Goal: Task Accomplishment & Management: Use online tool/utility

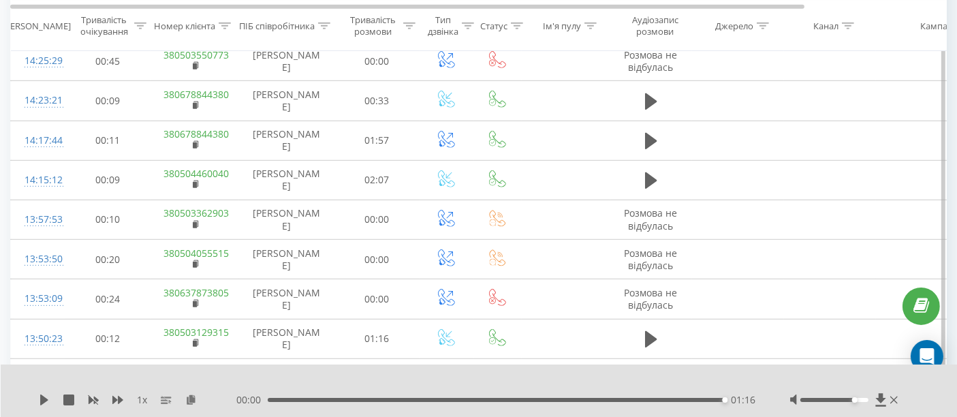
scroll to position [757, 0]
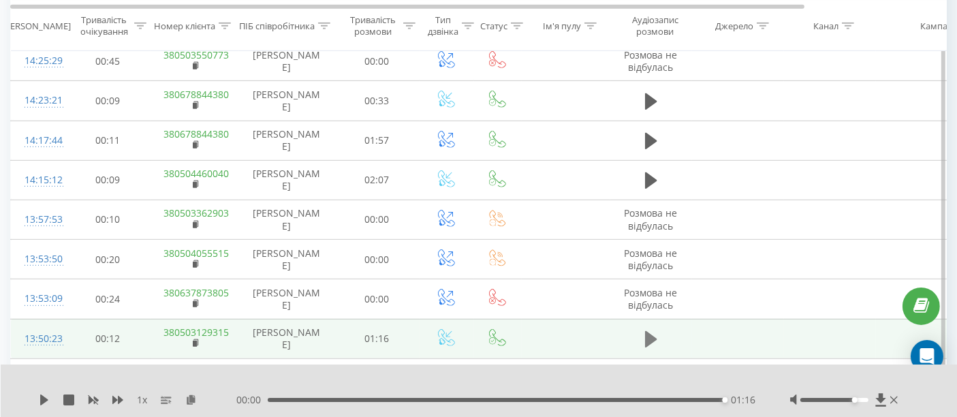
click at [648, 331] on icon at bounding box center [651, 339] width 12 height 16
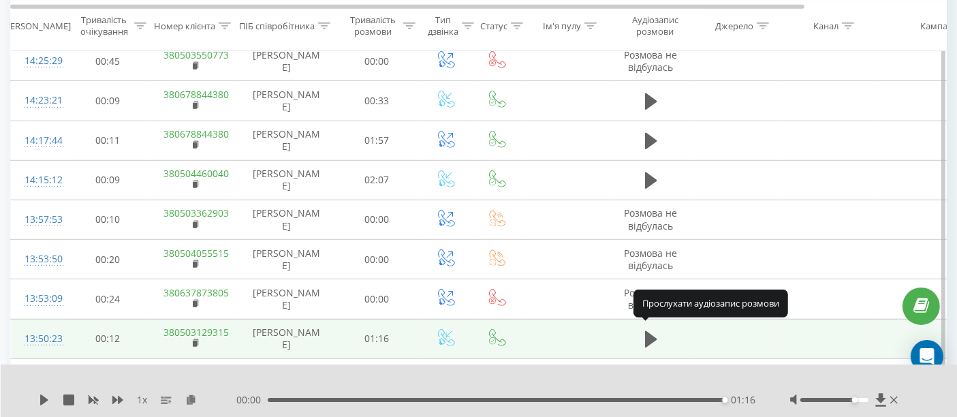
click at [648, 331] on icon at bounding box center [651, 339] width 12 height 16
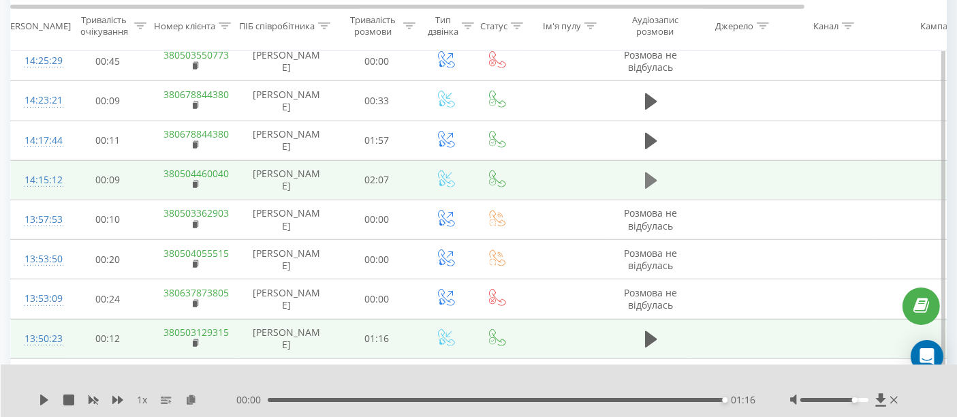
click at [645, 178] on icon at bounding box center [651, 180] width 12 height 16
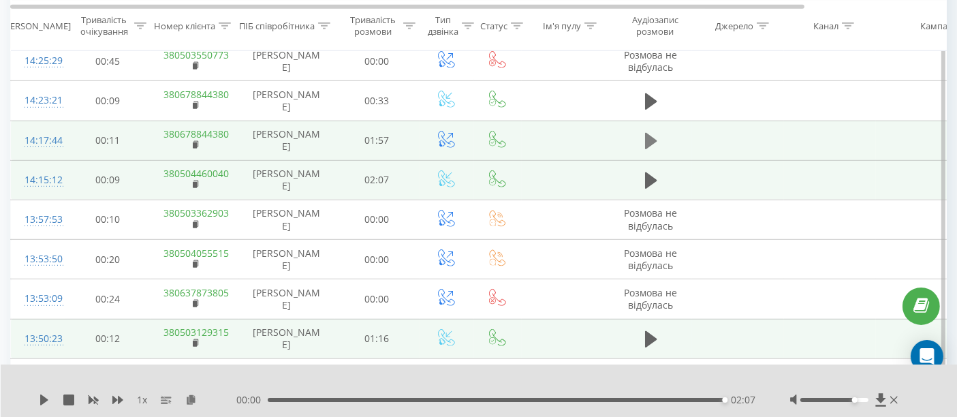
click at [648, 137] on icon at bounding box center [651, 141] width 12 height 16
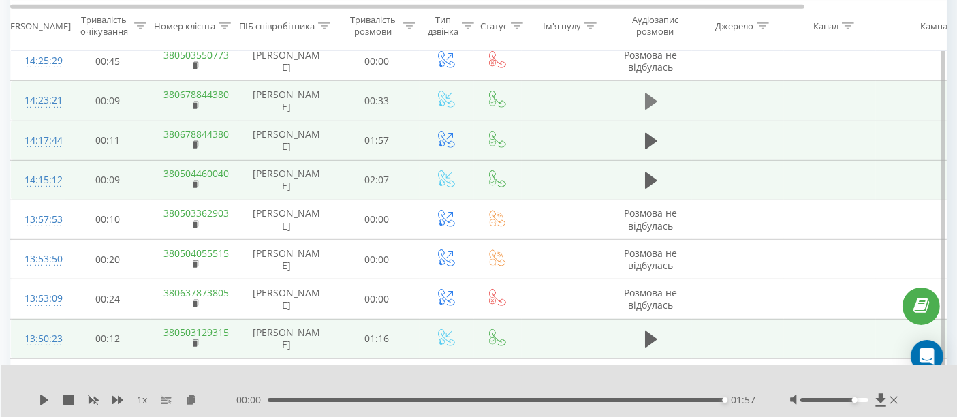
click at [649, 96] on icon at bounding box center [651, 101] width 12 height 16
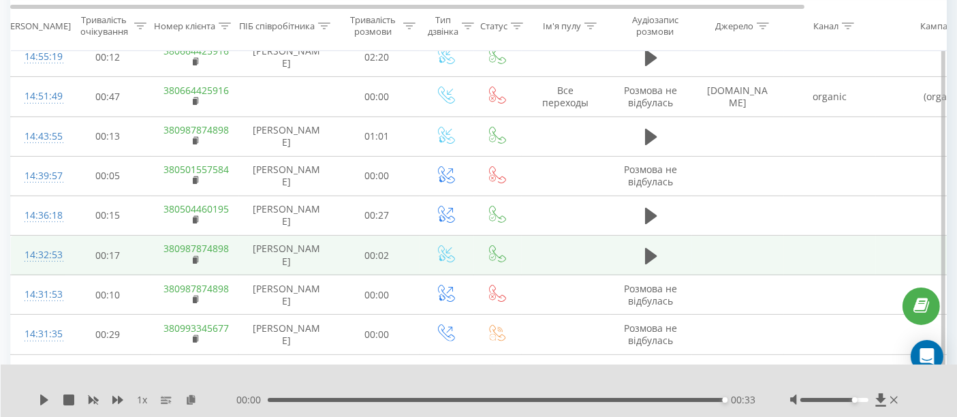
scroll to position [302, 0]
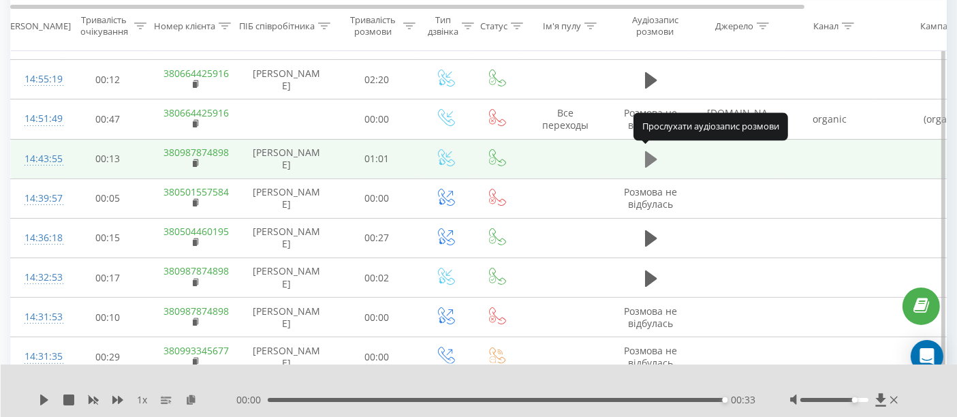
click at [653, 159] on icon at bounding box center [651, 159] width 12 height 16
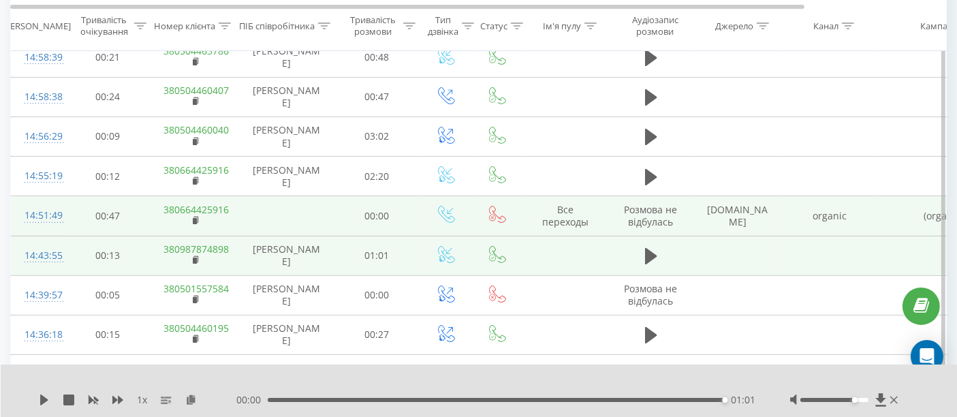
scroll to position [151, 0]
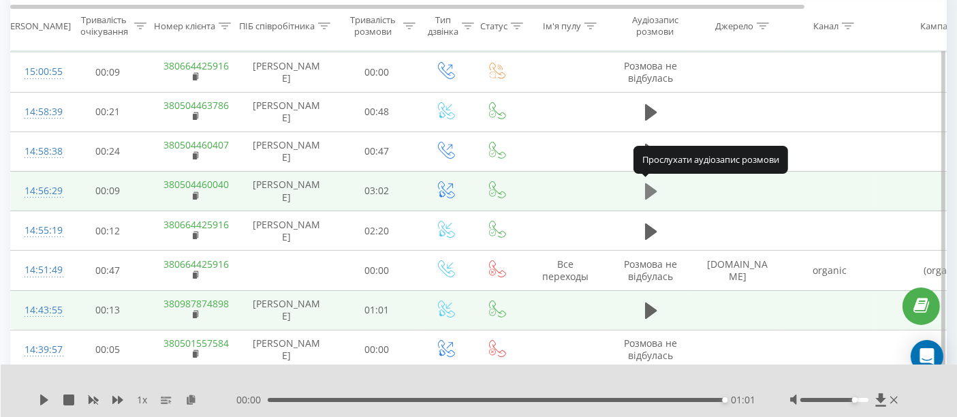
click at [649, 192] on icon at bounding box center [651, 191] width 12 height 16
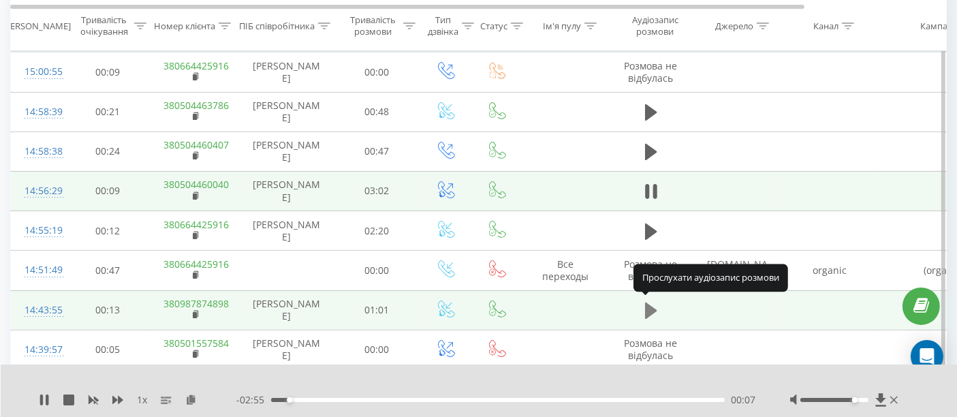
click at [646, 309] on icon at bounding box center [651, 310] width 12 height 16
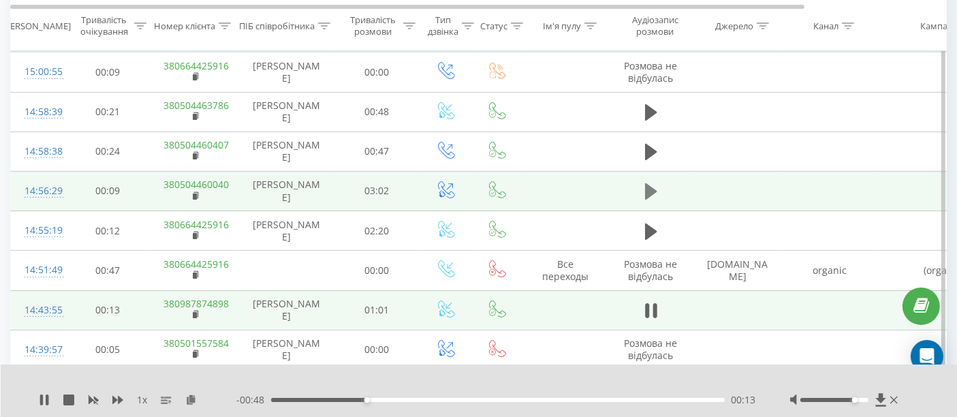
click at [650, 189] on icon at bounding box center [651, 191] width 12 height 16
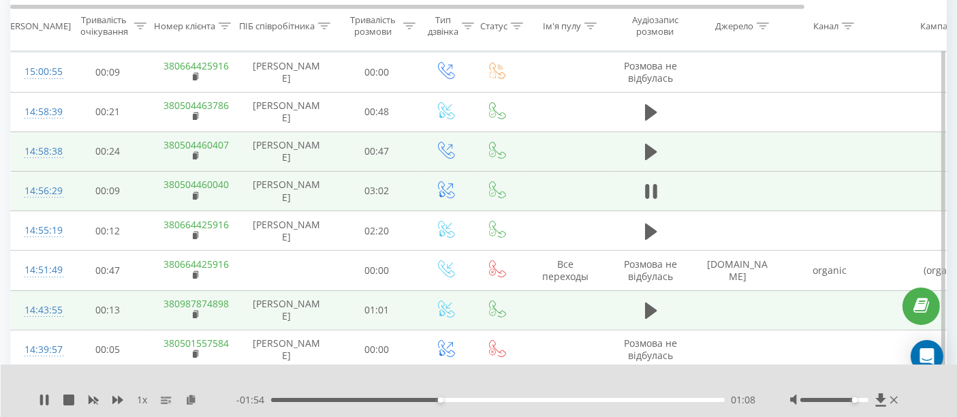
scroll to position [76, 0]
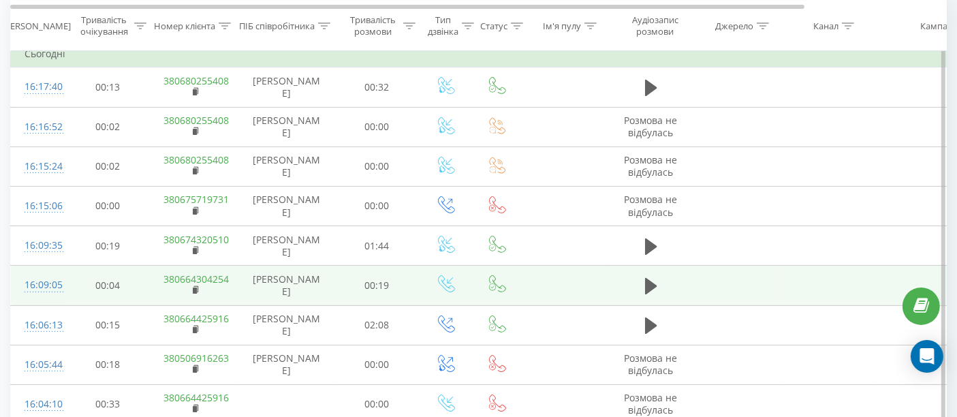
scroll to position [151, 0]
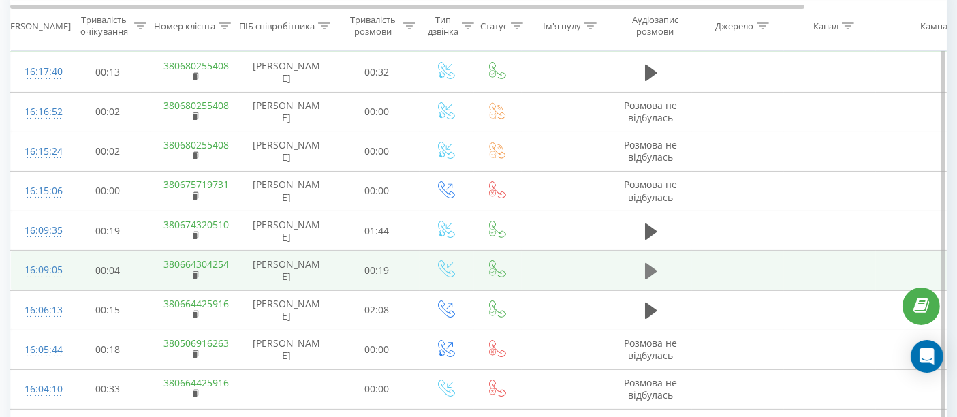
click at [648, 266] on icon at bounding box center [651, 271] width 12 height 16
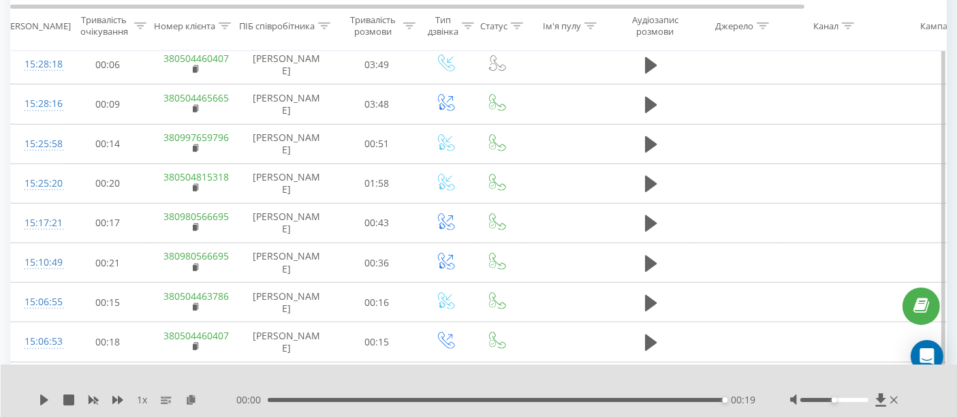
scroll to position [984, 0]
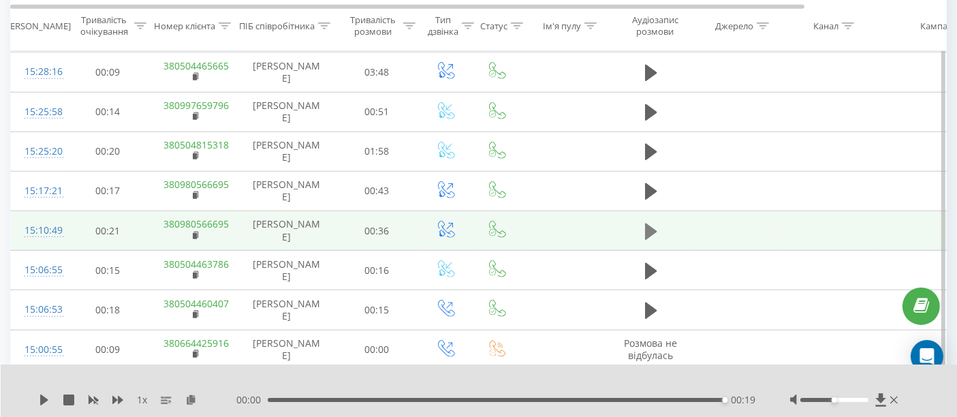
click at [652, 225] on icon at bounding box center [651, 231] width 12 height 16
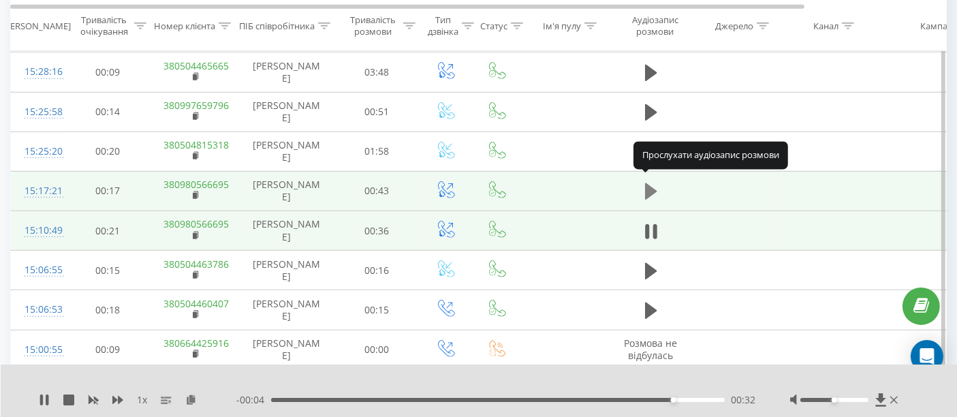
click at [651, 185] on icon at bounding box center [651, 191] width 12 height 16
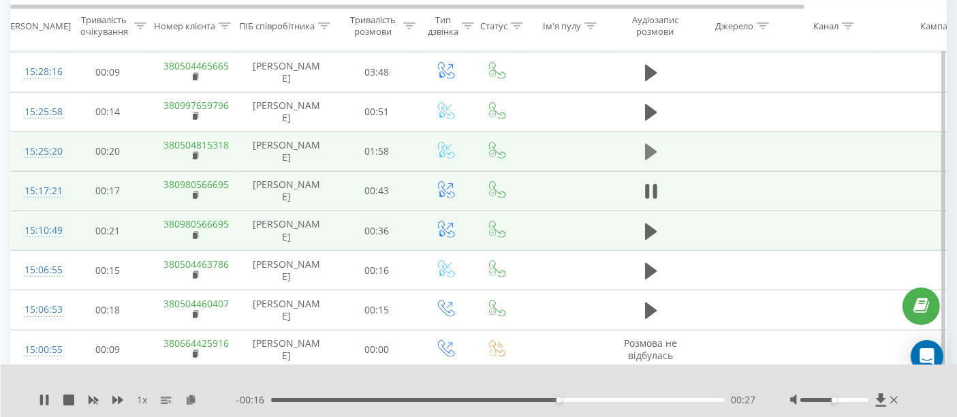
click at [650, 144] on icon at bounding box center [651, 152] width 12 height 16
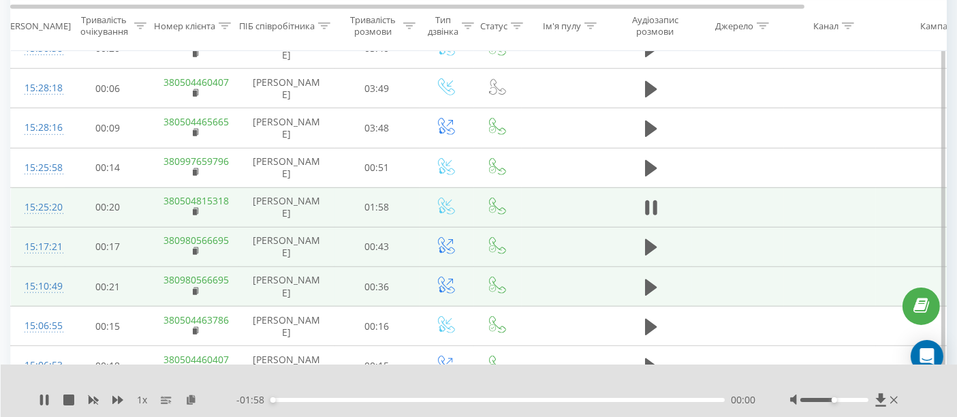
scroll to position [908, 0]
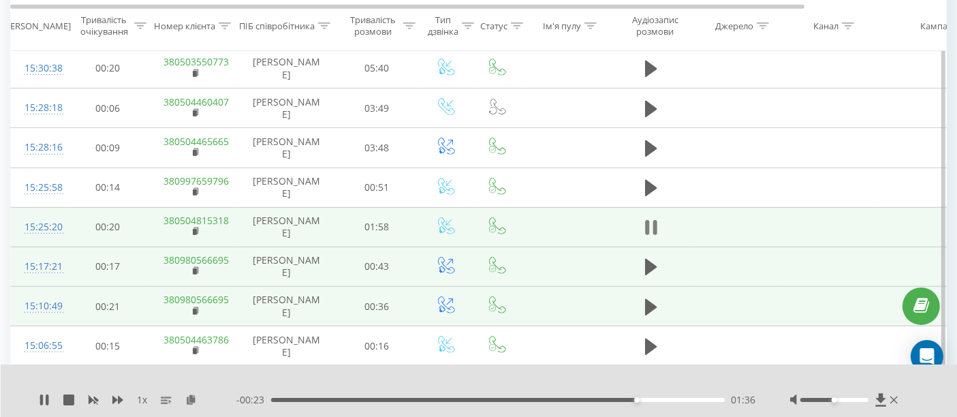
click at [654, 223] on icon at bounding box center [655, 227] width 4 height 15
click at [44, 402] on icon at bounding box center [44, 399] width 11 height 11
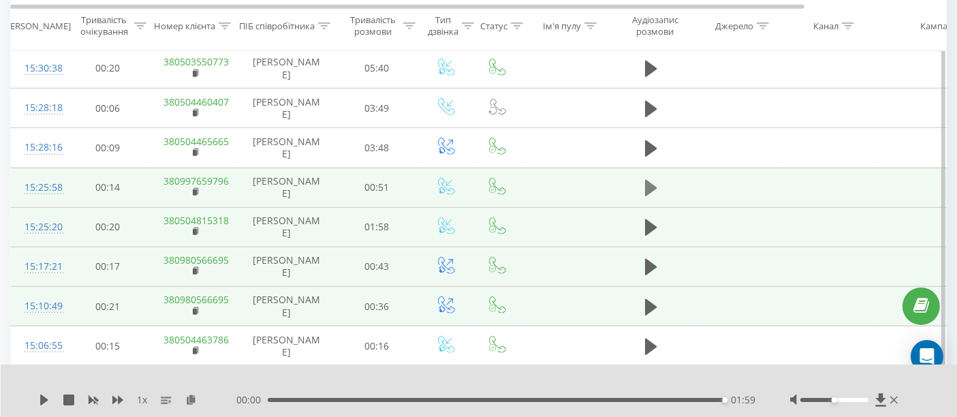
click at [648, 180] on icon at bounding box center [651, 188] width 12 height 16
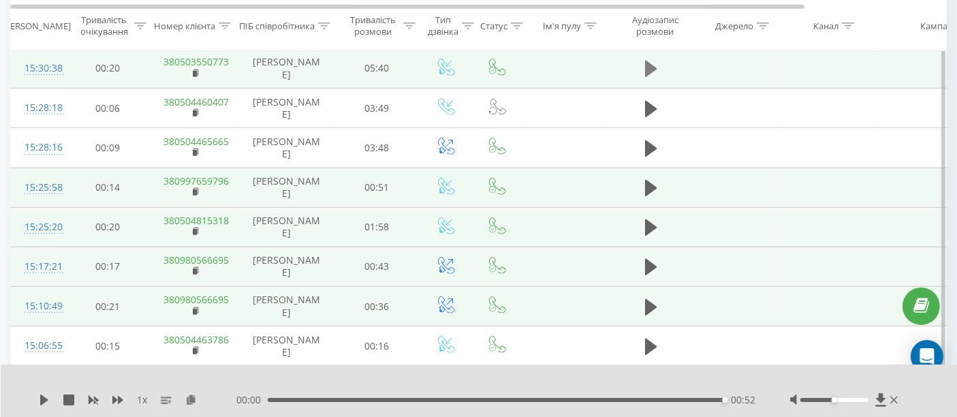
click at [648, 62] on icon at bounding box center [651, 69] width 12 height 16
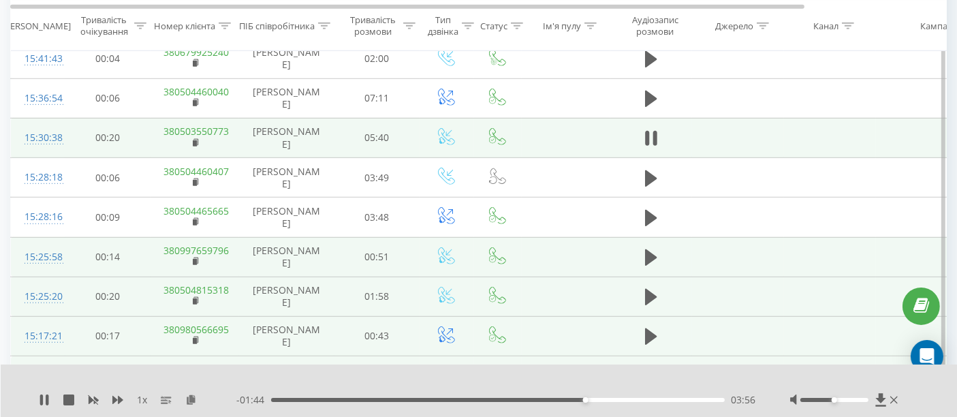
scroll to position [757, 0]
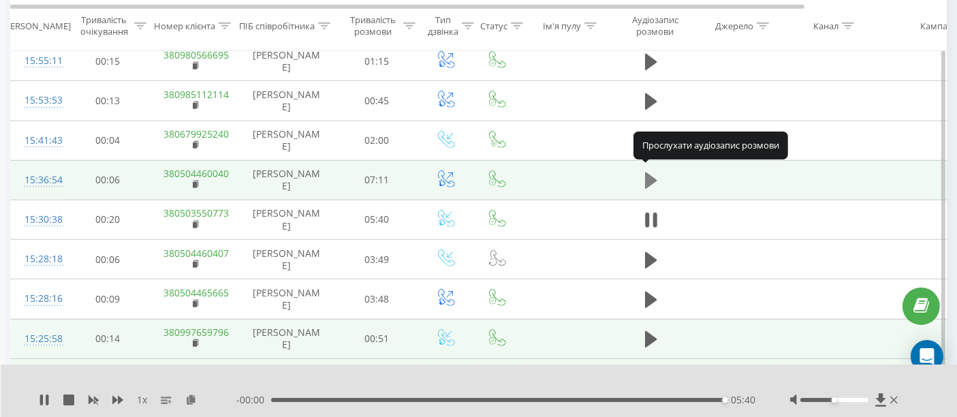
click at [646, 178] on icon at bounding box center [651, 180] width 12 height 16
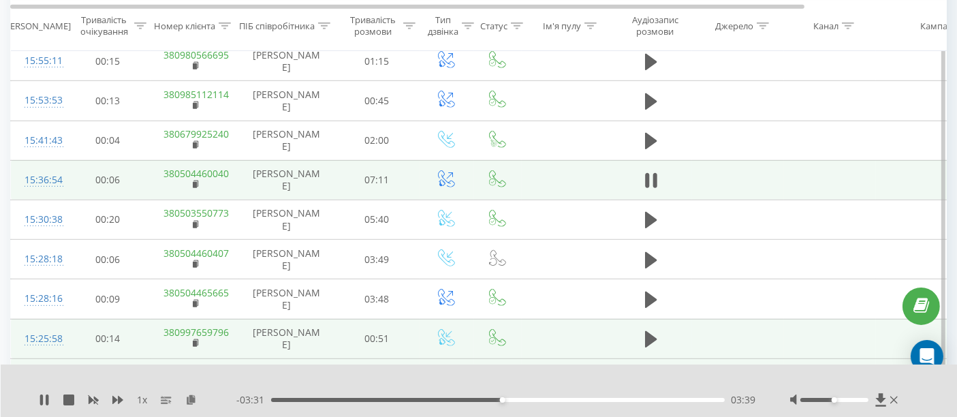
click at [850, 400] on div at bounding box center [834, 400] width 68 height 4
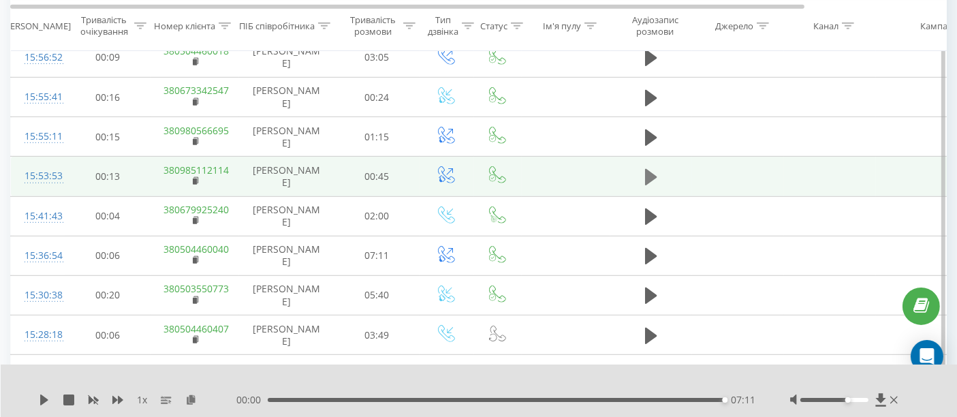
click at [646, 170] on icon at bounding box center [651, 177] width 12 height 16
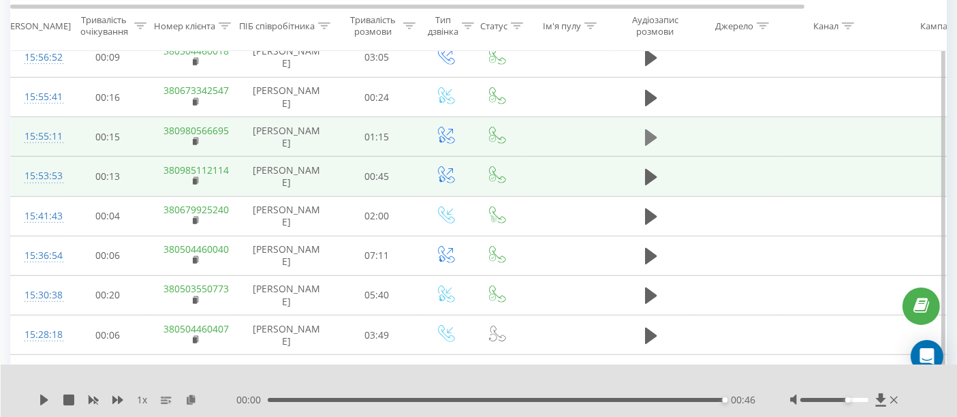
click at [648, 128] on icon at bounding box center [651, 137] width 12 height 19
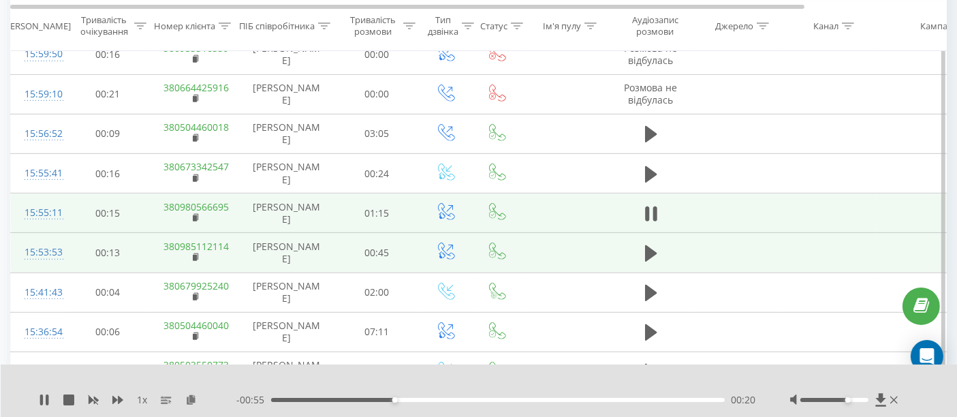
scroll to position [529, 0]
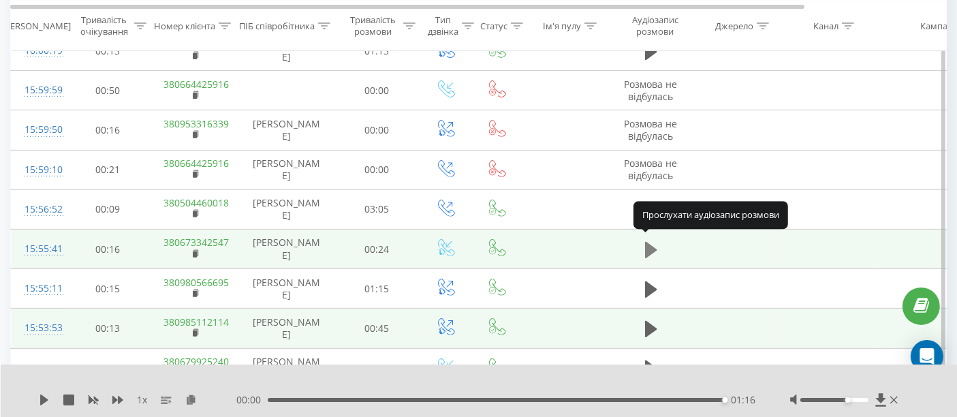
click at [650, 244] on icon at bounding box center [651, 249] width 12 height 16
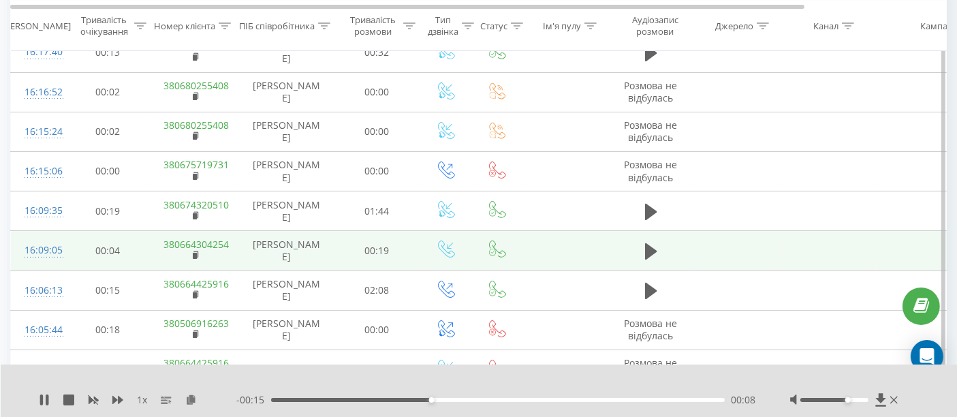
scroll to position [151, 0]
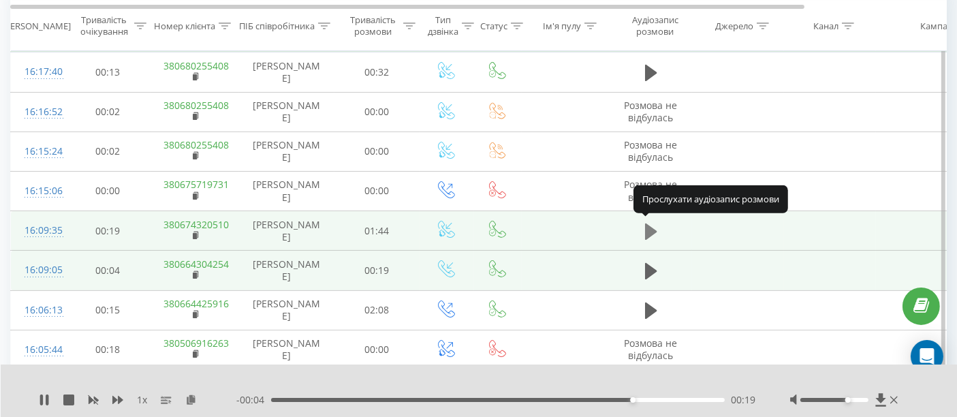
click at [648, 228] on icon at bounding box center [651, 231] width 12 height 16
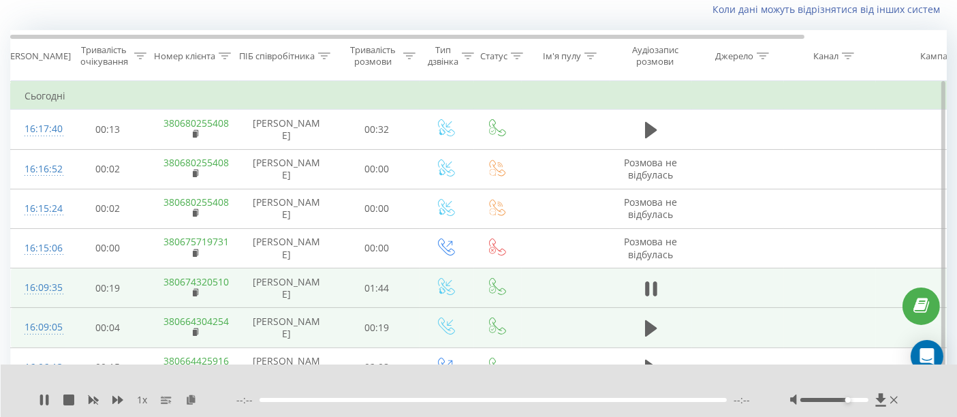
scroll to position [76, 0]
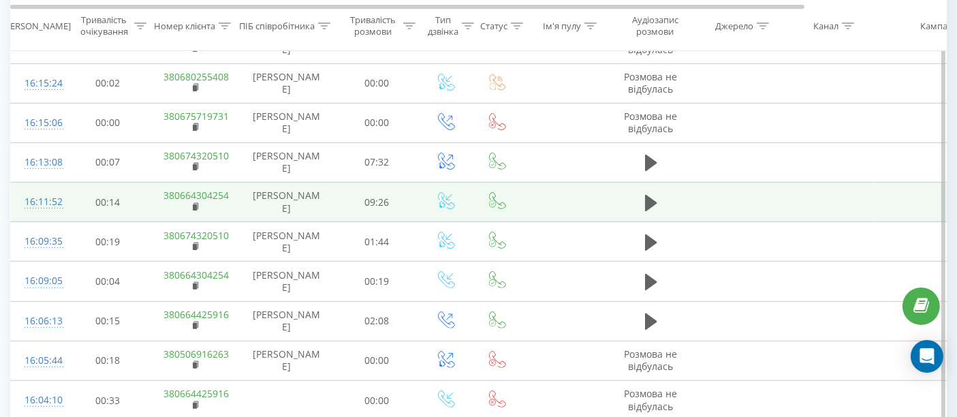
scroll to position [454, 0]
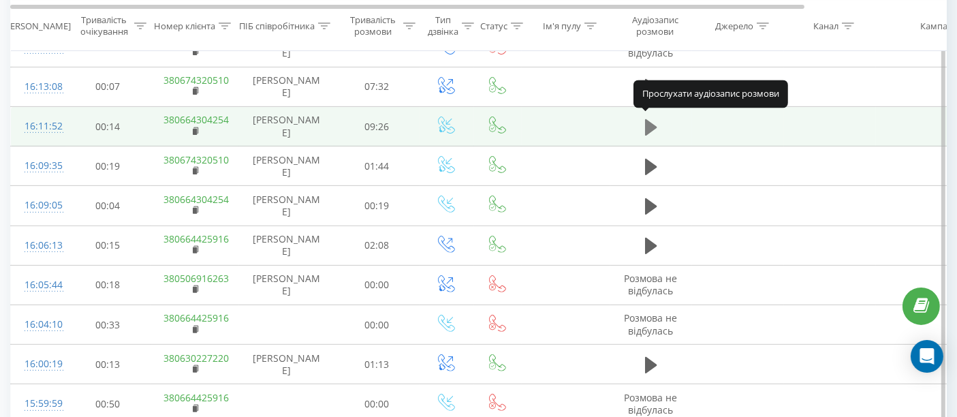
click at [650, 129] on icon at bounding box center [651, 127] width 12 height 19
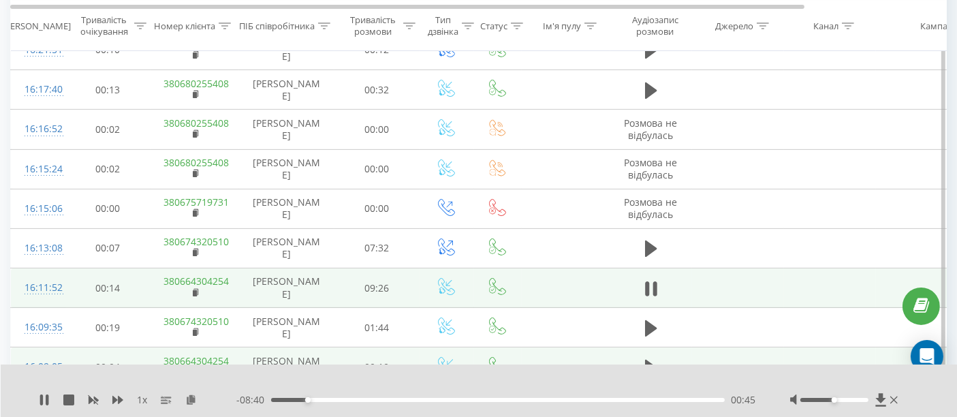
scroll to position [302, 0]
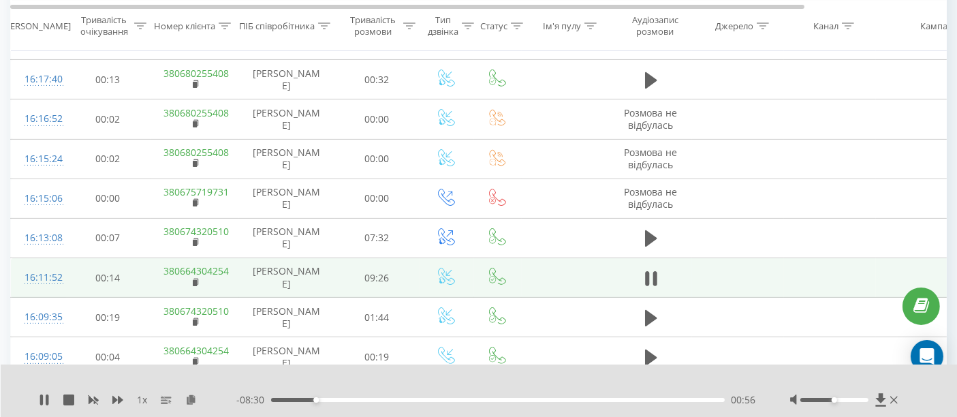
click at [848, 403] on div at bounding box center [845, 400] width 111 height 14
click at [848, 400] on div at bounding box center [834, 400] width 68 height 4
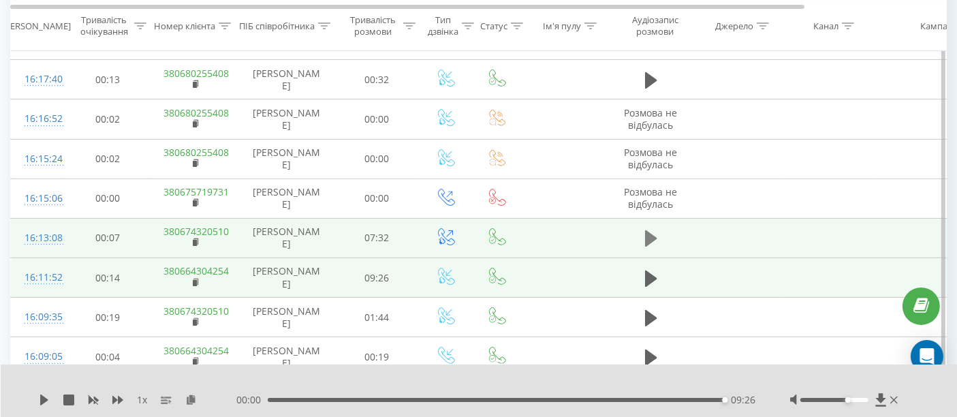
click at [659, 236] on button at bounding box center [651, 238] width 20 height 20
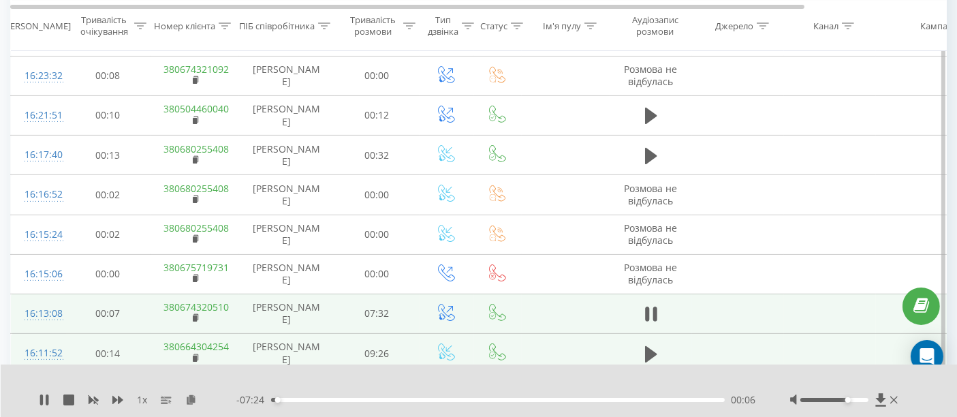
scroll to position [151, 0]
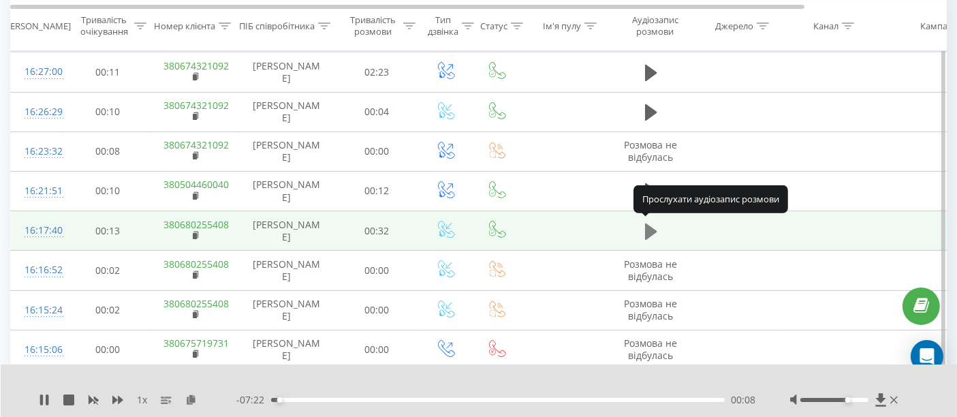
click at [651, 229] on icon at bounding box center [651, 231] width 12 height 16
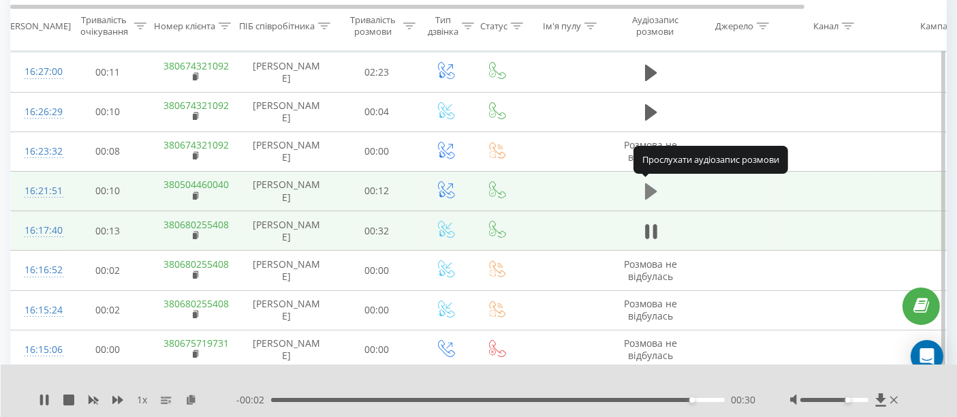
click at [650, 190] on icon at bounding box center [651, 191] width 12 height 16
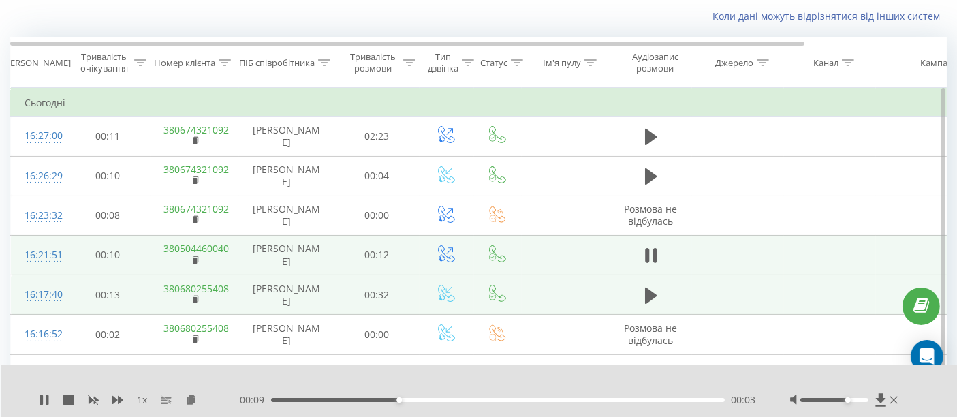
scroll to position [76, 0]
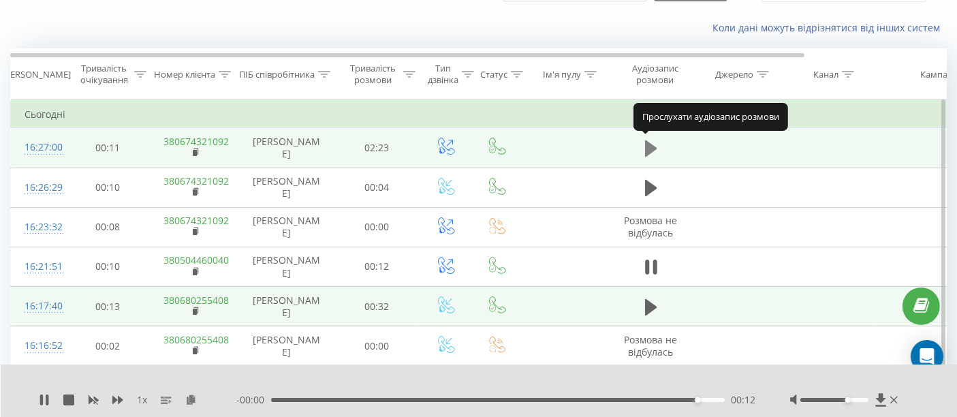
click at [652, 146] on icon at bounding box center [651, 148] width 12 height 16
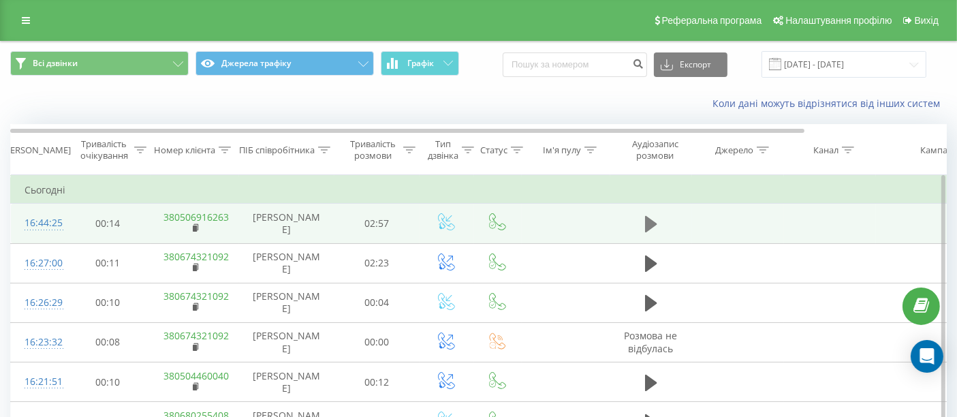
click at [646, 223] on icon at bounding box center [651, 224] width 12 height 16
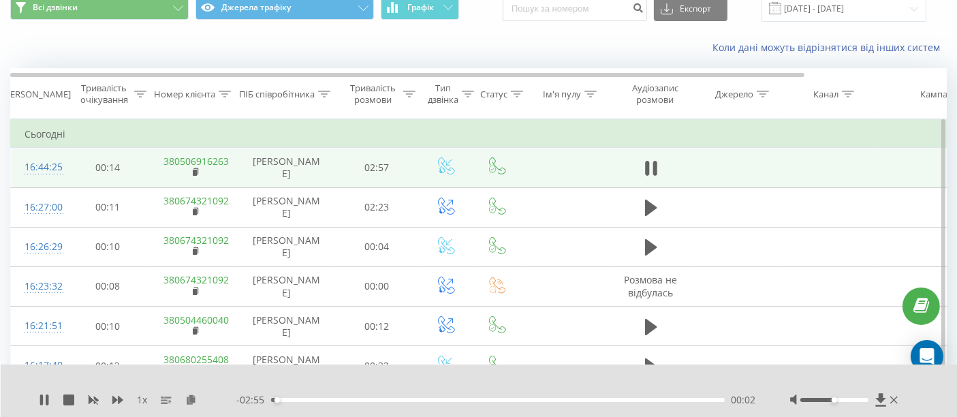
scroll to position [76, 0]
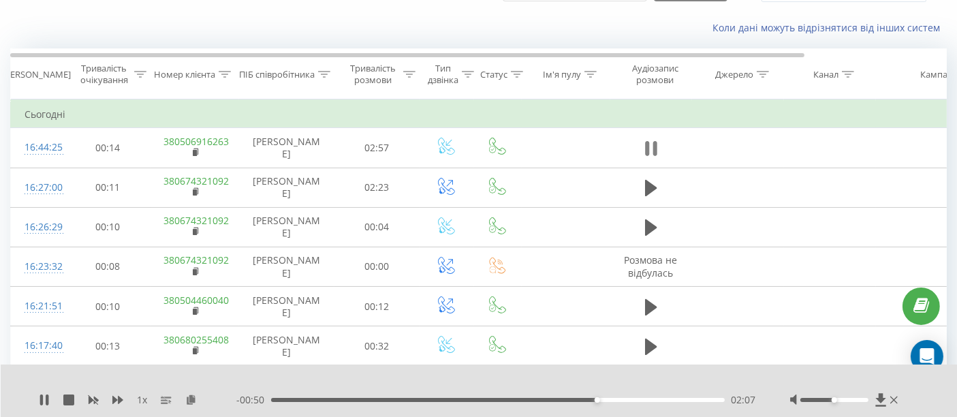
click at [644, 144] on button at bounding box center [651, 148] width 20 height 20
